Goal: Information Seeking & Learning: Learn about a topic

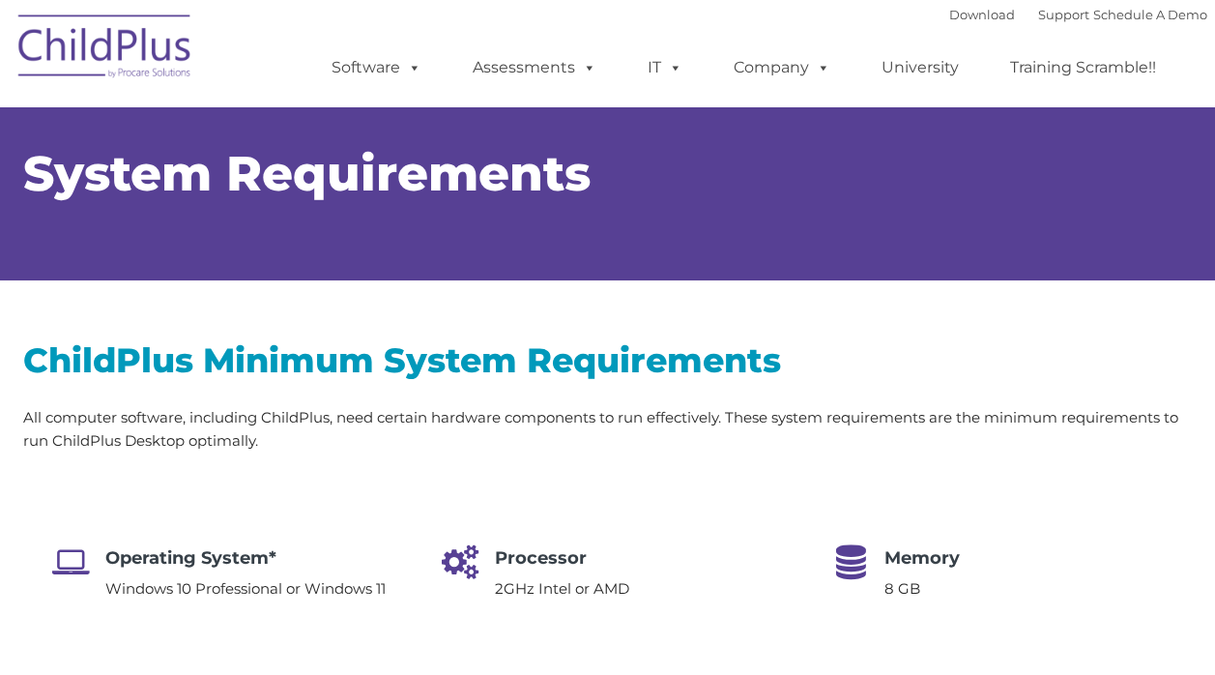
select select "MEDIUM"
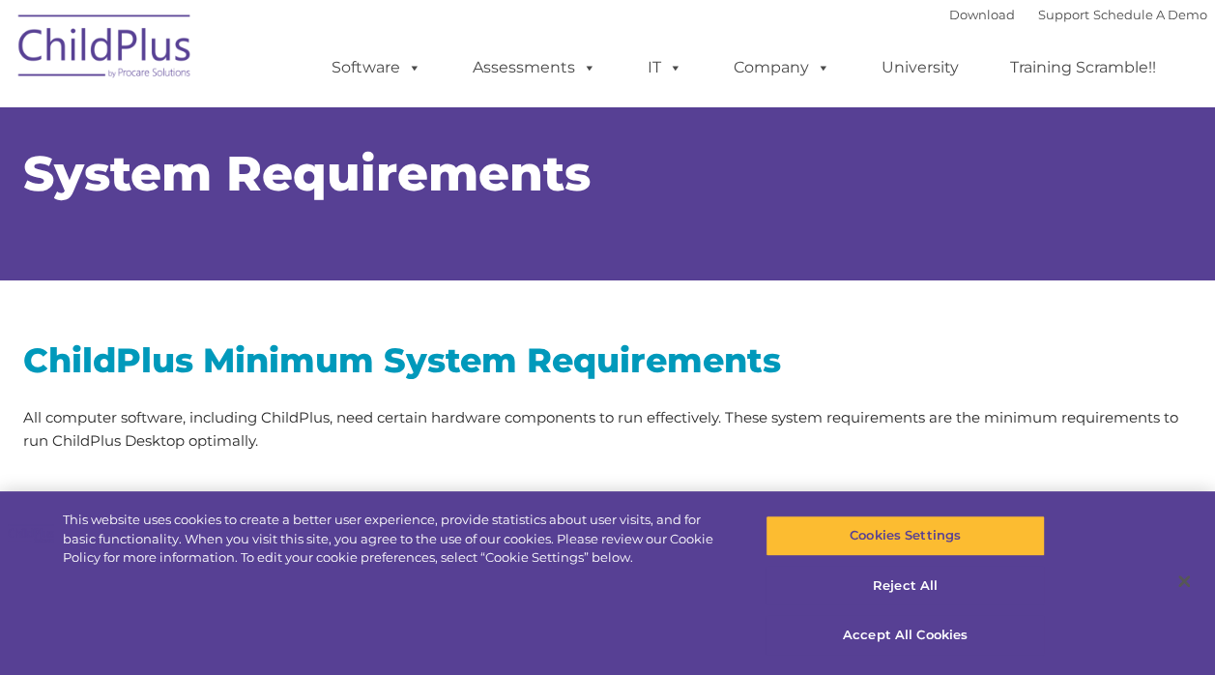
click at [836, 421] on p "All computer software, including ChildPlus, need certain hardware components to…" at bounding box center [608, 429] width 1170 height 46
click at [830, 451] on p "All computer software, including ChildPlus, need certain hardware components to…" at bounding box center [608, 429] width 1170 height 46
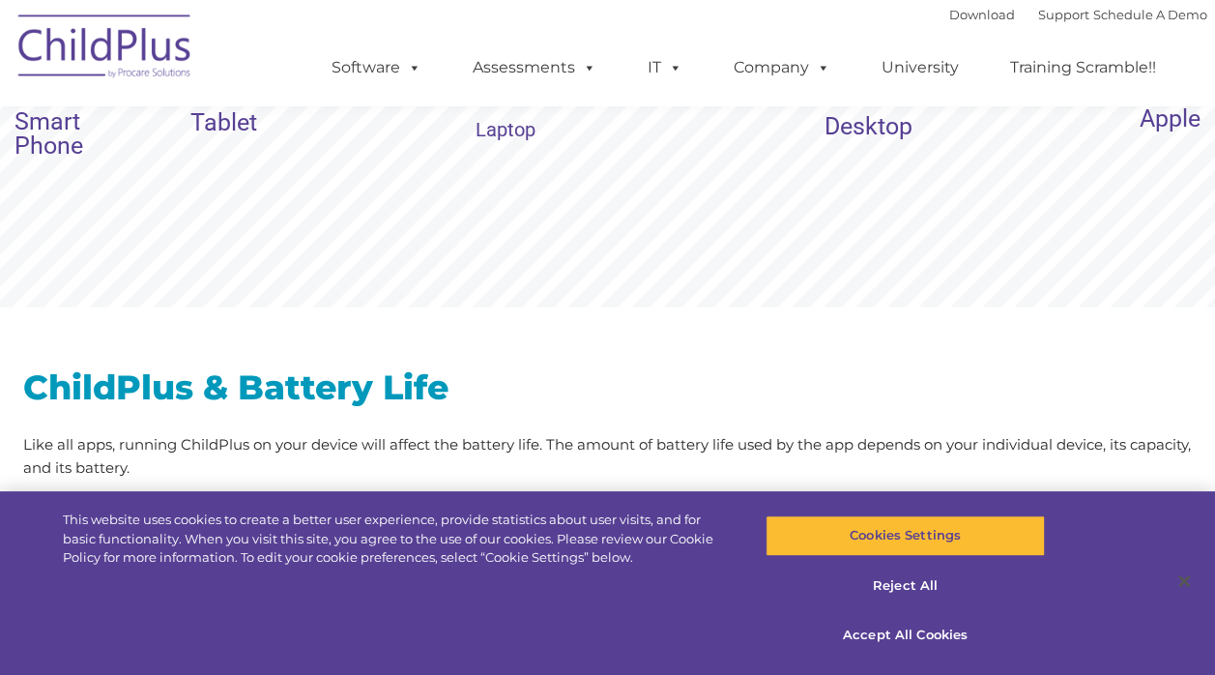
scroll to position [2367, 0]
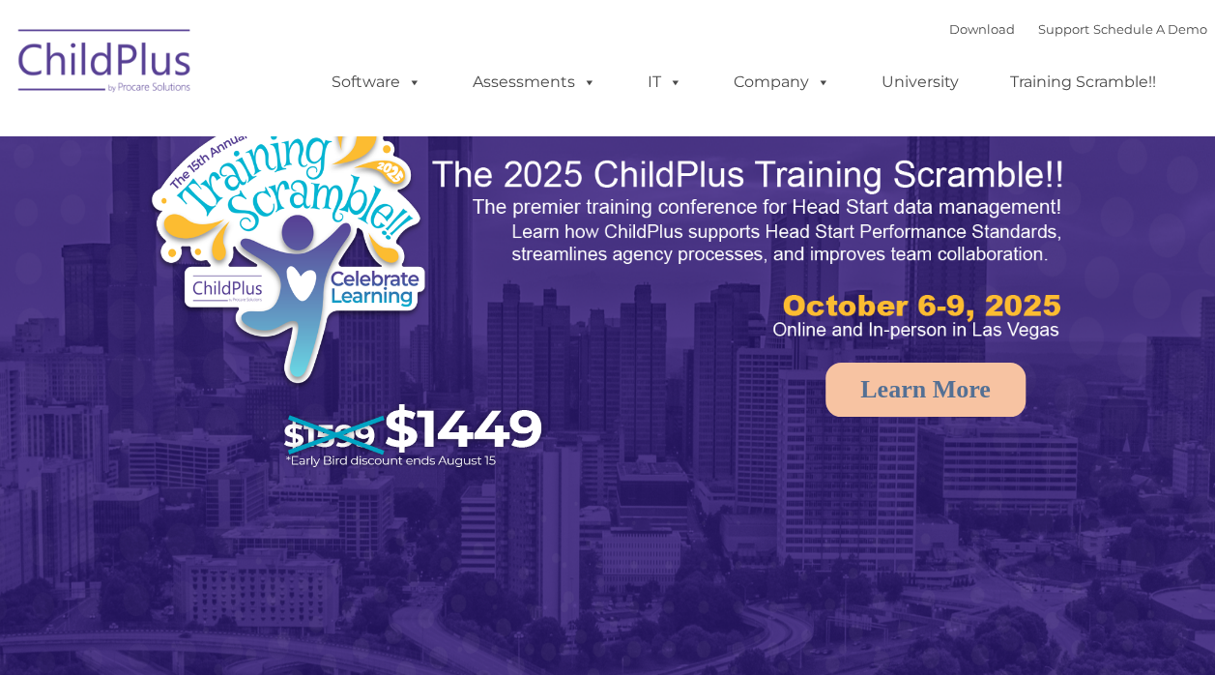
select select "MEDIUM"
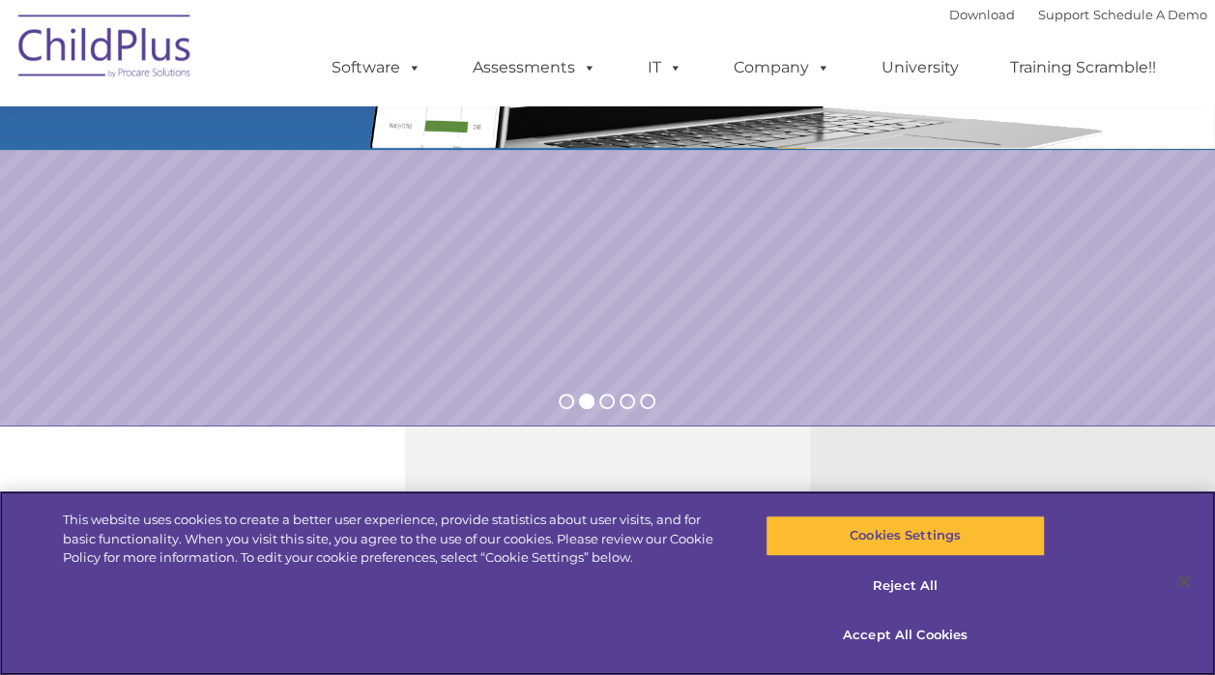
scroll to position [296, 0]
